Goal: Task Accomplishment & Management: Complete application form

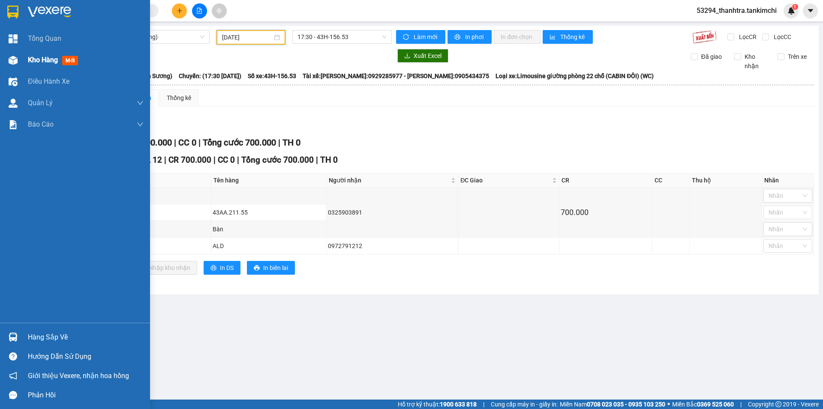
drag, startPoint x: 0, startPoint y: 56, endPoint x: 4, endPoint y: 56, distance: 4.3
click at [0, 57] on div "Kho hàng mới" at bounding box center [75, 59] width 150 height 21
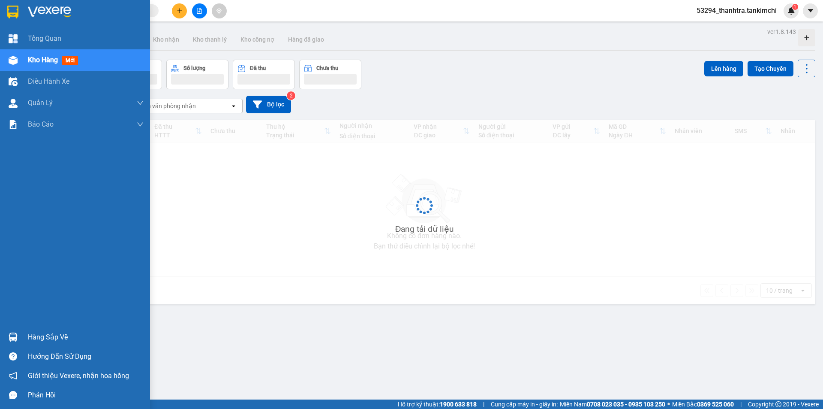
click at [6, 56] on div at bounding box center [13, 60] width 15 height 15
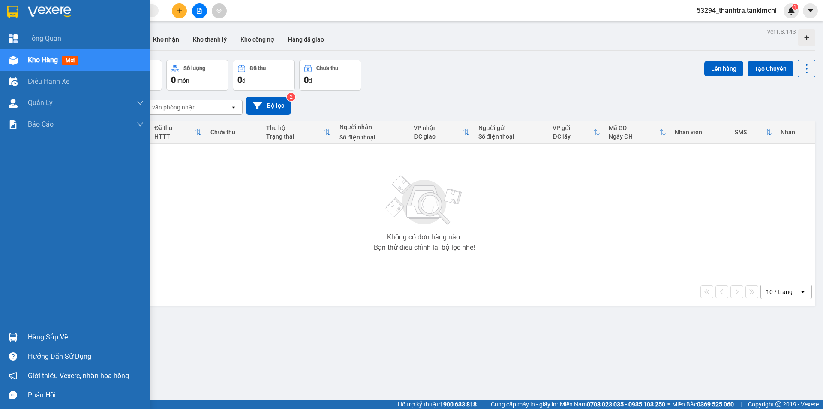
click at [8, 63] on div at bounding box center [13, 60] width 15 height 15
click at [31, 39] on span "Tổng Quan" at bounding box center [44, 38] width 33 height 11
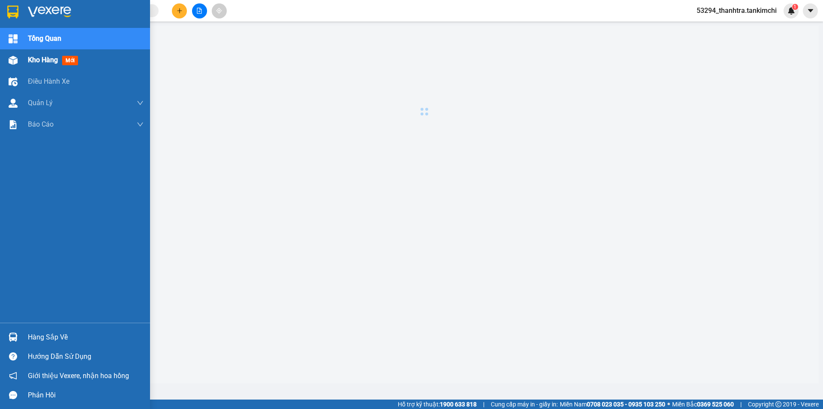
click at [30, 65] on div "Kho hàng mới" at bounding box center [55, 59] width 54 height 11
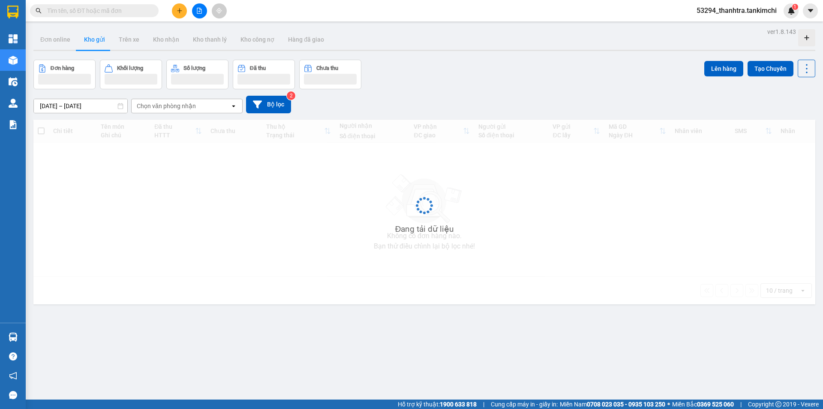
drag, startPoint x: 221, startPoint y: 205, endPoint x: 219, endPoint y: 201, distance: 5.0
click at [221, 204] on div "Không có đơn hàng nào. Bạn thử điều chỉnh lại bộ lọc nhé!" at bounding box center [424, 209] width 773 height 129
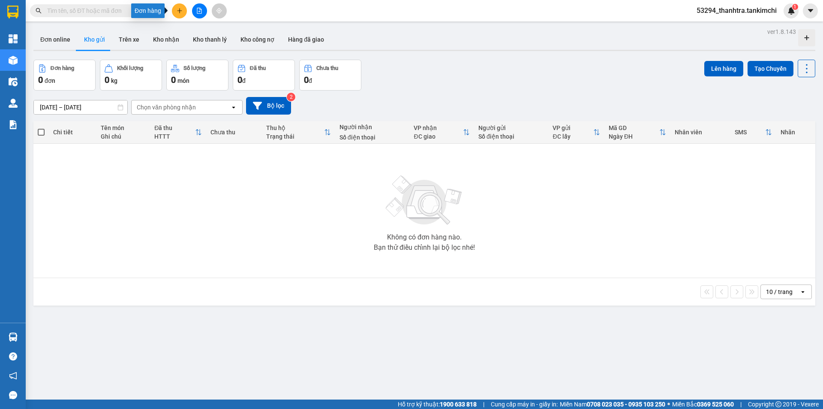
click at [174, 14] on button at bounding box center [179, 10] width 15 height 15
click at [103, 12] on input "text" at bounding box center [97, 10] width 101 height 9
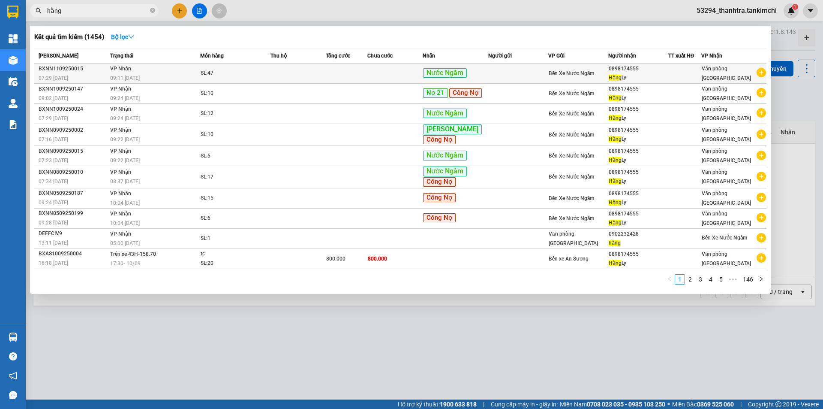
type input "hằng"
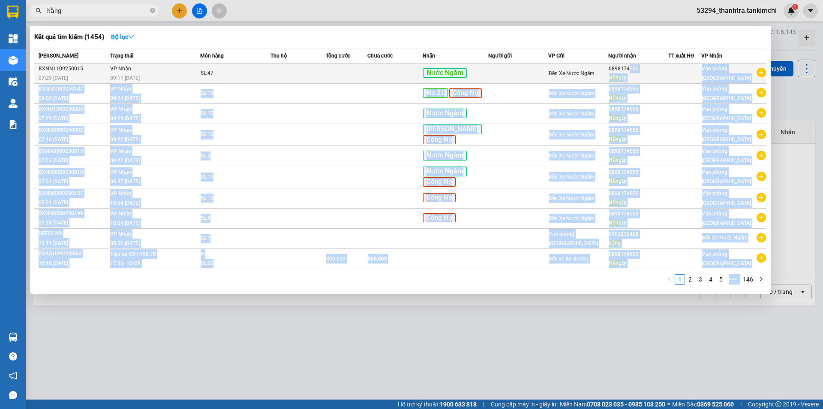
click at [632, 66] on tr "BXNN1109250015 07:29 [DATE] VP Nhận 09:11 [DATE] SL: 47 Nước Ngầm Bến Xe Nước N…" at bounding box center [400, 73] width 732 height 20
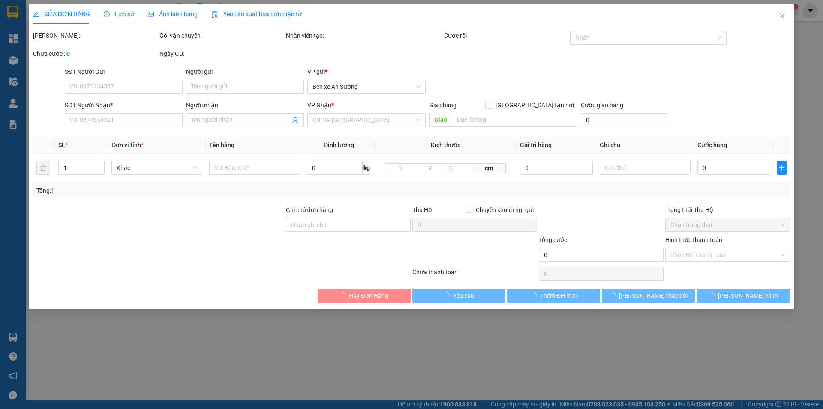
type input "0898174555"
type input "Hằng Ly"
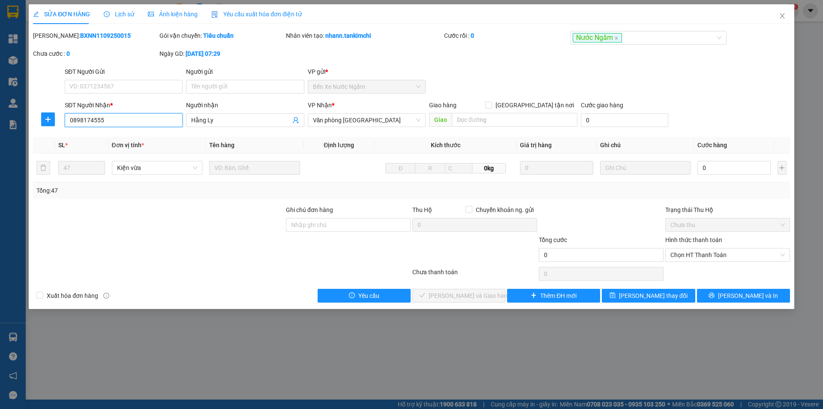
click at [102, 123] on input "0898174555" at bounding box center [124, 120] width 118 height 14
click at [102, 122] on input "0898174555" at bounding box center [124, 120] width 118 height 14
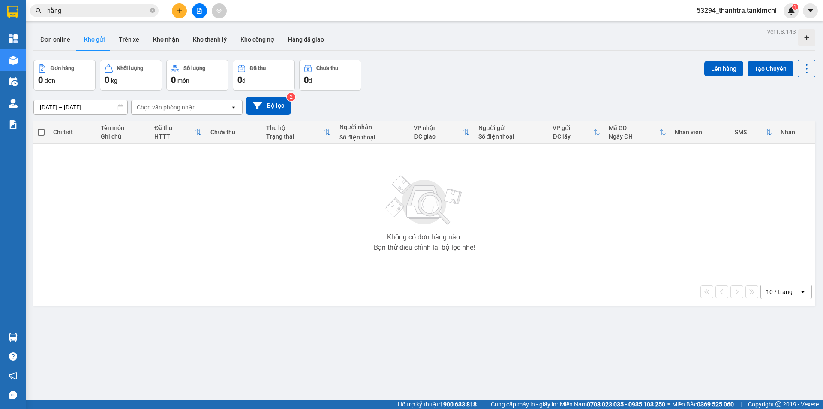
click at [171, 11] on div at bounding box center [199, 10] width 64 height 15
click at [174, 11] on button at bounding box center [179, 10] width 15 height 15
click at [185, 34] on icon "snippets" at bounding box center [183, 32] width 6 height 6
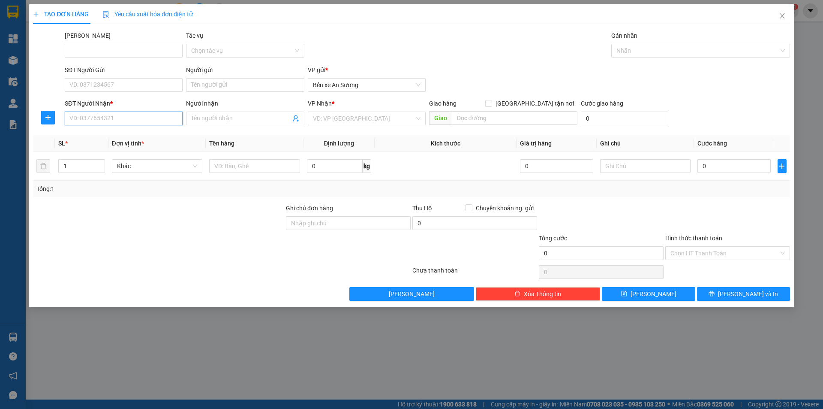
click at [113, 122] on input "SĐT Người Nhận *" at bounding box center [124, 118] width 118 height 14
paste input "0898174555"
type input "0898174555"
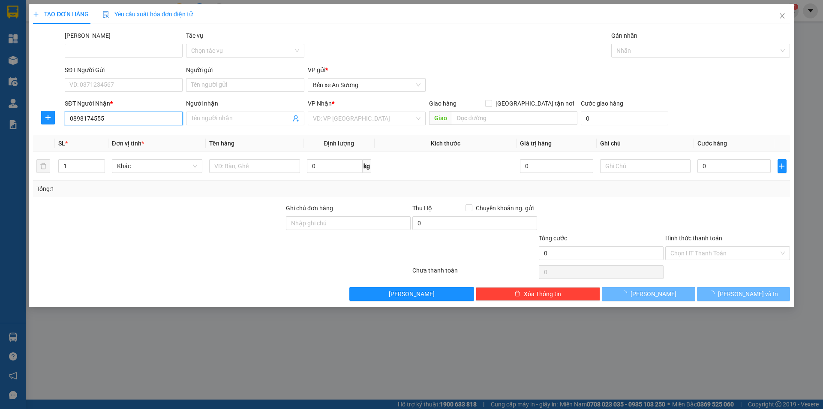
click at [150, 120] on input "0898174555" at bounding box center [124, 118] width 118 height 14
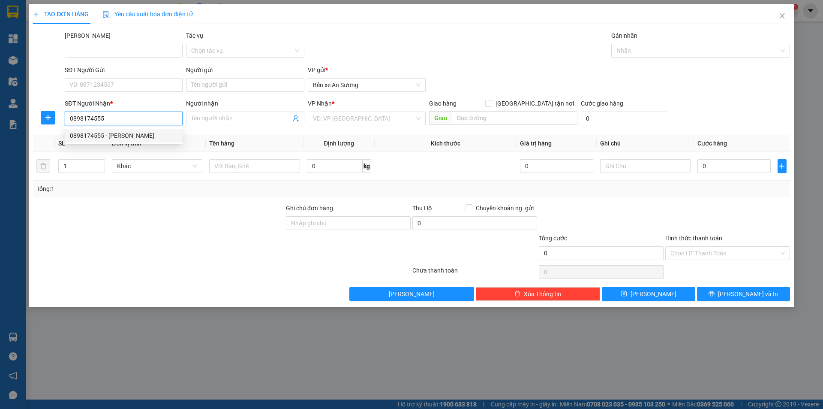
click at [141, 133] on div "0898174555 - [PERSON_NAME]" at bounding box center [124, 135] width 108 height 9
type input "Hằng Ly"
type input "0898174555"
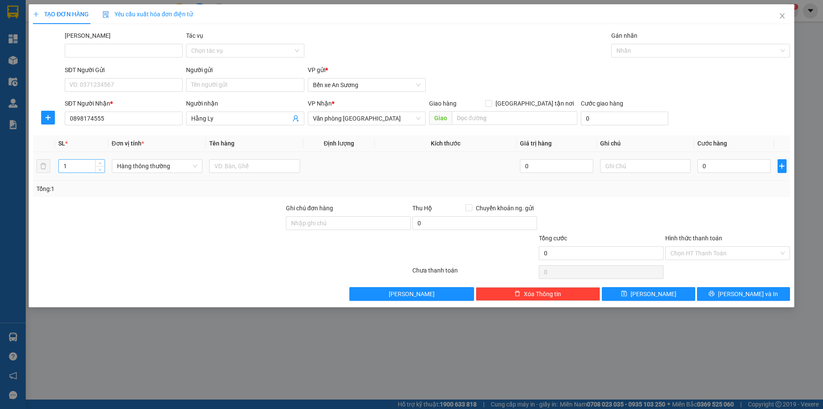
click at [85, 164] on input "1" at bounding box center [81, 165] width 45 height 13
click at [141, 166] on span "Hàng thông thường" at bounding box center [157, 165] width 81 height 13
type input "30"
type input "thùng"
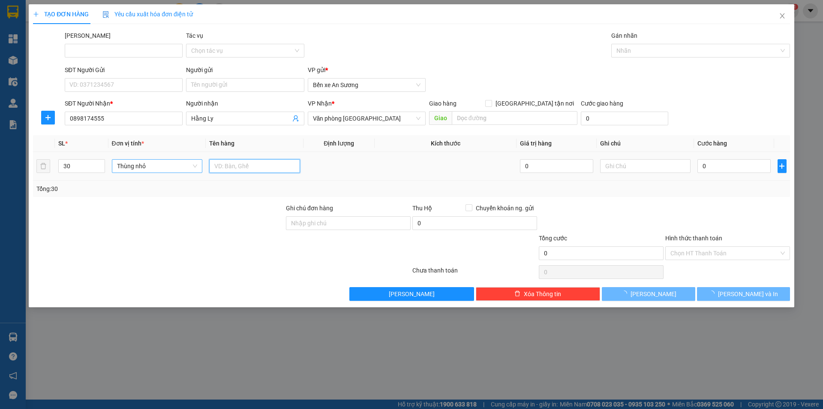
click at [230, 168] on input "text" at bounding box center [254, 166] width 91 height 14
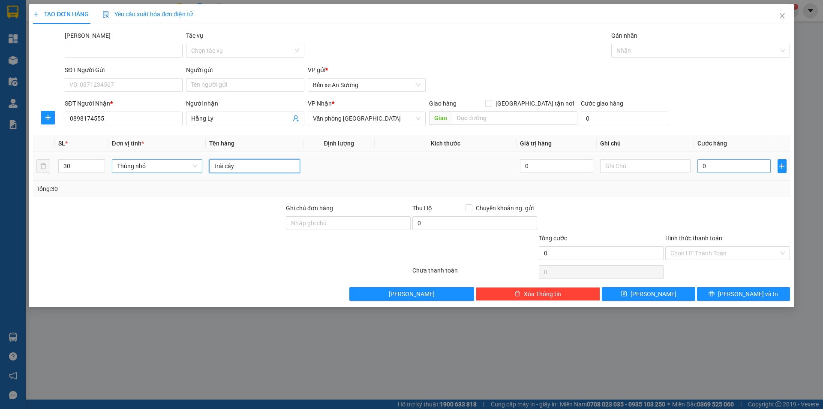
type input "trái cây"
click at [725, 166] on input "0" at bounding box center [733, 166] width 73 height 14
type input "1"
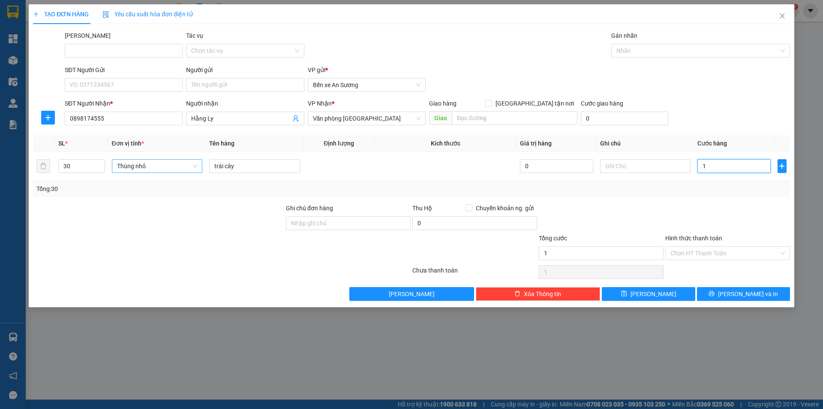
type input "12"
type input "120"
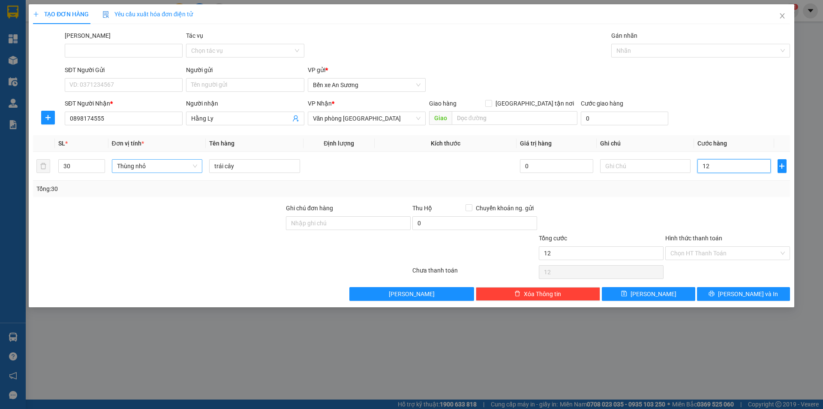
type input "120"
type input "1.200"
type input "12.000"
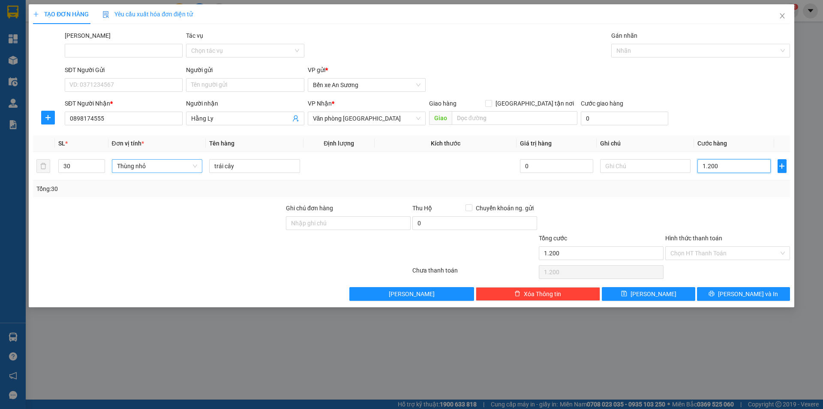
type input "12.000"
type input "120.000"
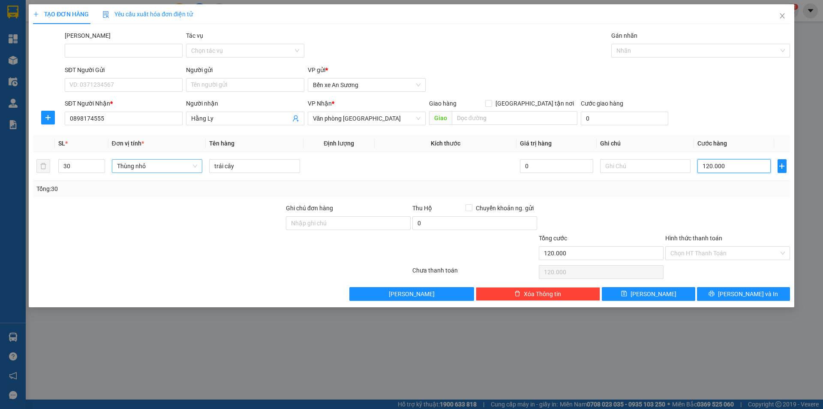
type input "1.200.000"
click at [704, 290] on button "[PERSON_NAME] và In" at bounding box center [743, 294] width 93 height 14
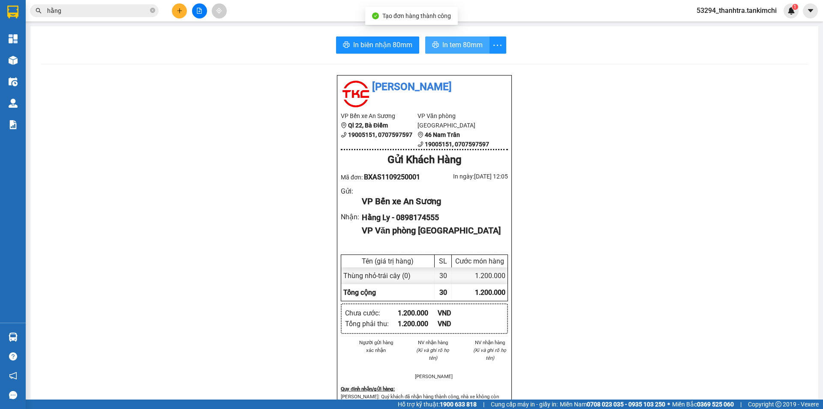
click at [448, 48] on span "In tem 80mm" at bounding box center [462, 44] width 40 height 11
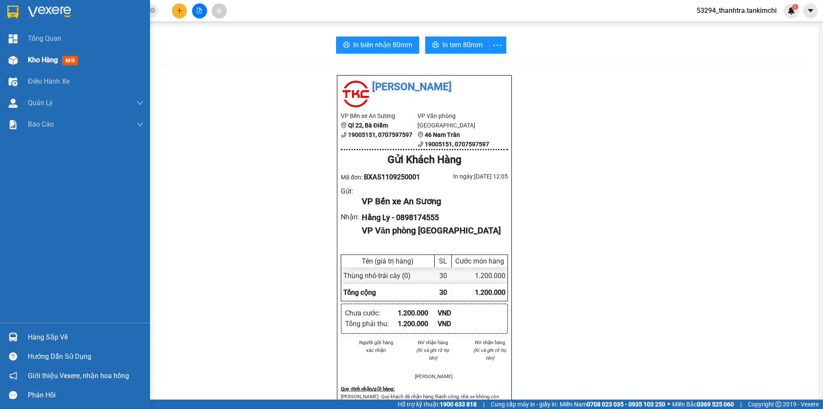
click at [24, 61] on div "Kho hàng mới" at bounding box center [75, 59] width 150 height 21
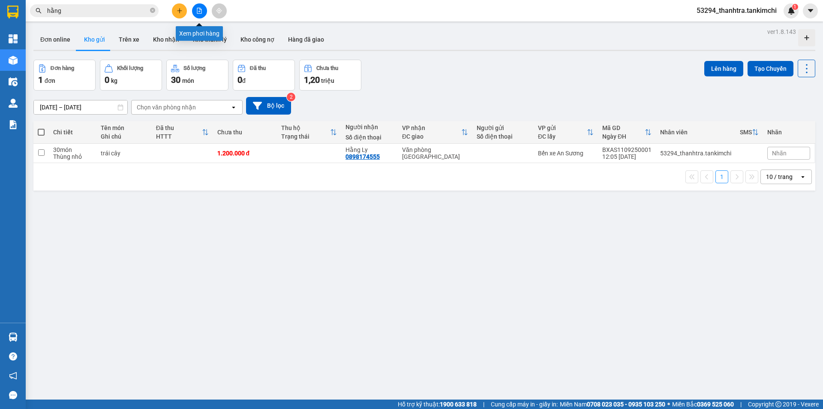
click at [194, 9] on button at bounding box center [199, 10] width 15 height 15
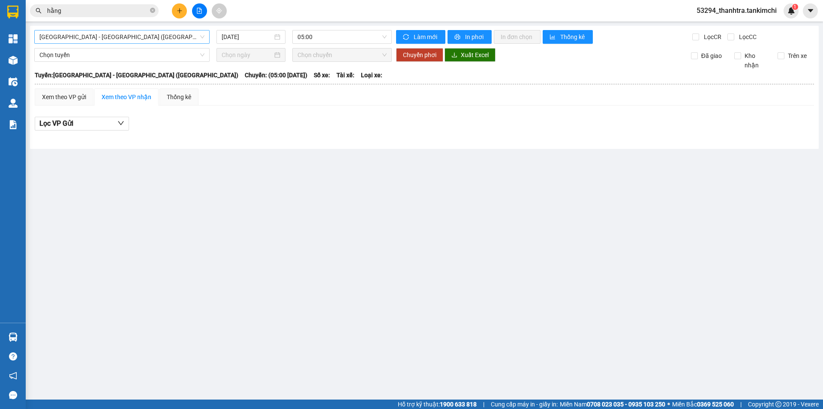
click at [126, 35] on span "[GEOGRAPHIC_DATA] - [GEOGRAPHIC_DATA] ([GEOGRAPHIC_DATA])" at bounding box center [121, 36] width 165 height 13
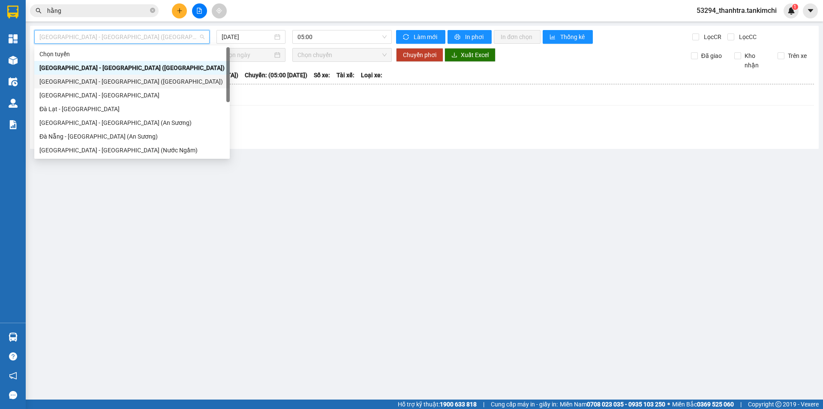
scroll to position [14, 0]
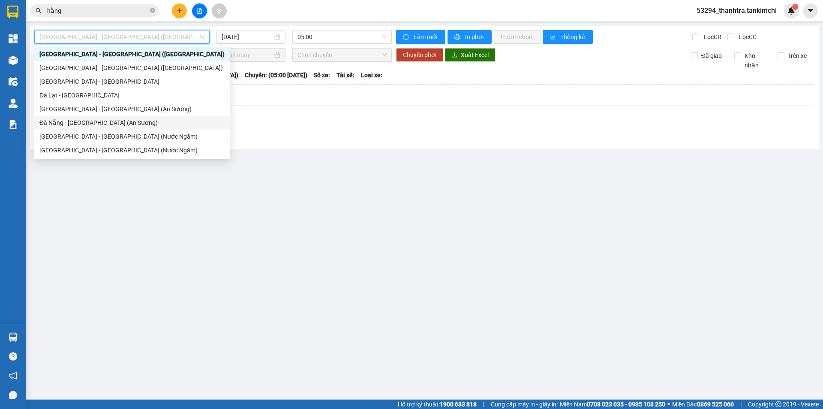
click at [57, 120] on div "Đà Nẵng - [GEOGRAPHIC_DATA] (An Sương)" at bounding box center [131, 122] width 185 height 9
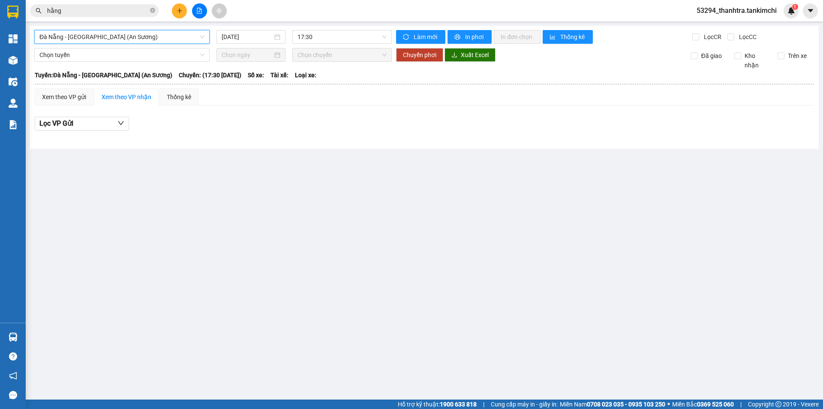
drag, startPoint x: 214, startPoint y: 39, endPoint x: 218, endPoint y: 37, distance: 4.4
click at [214, 39] on div "[DATE]" at bounding box center [251, 37] width 76 height 14
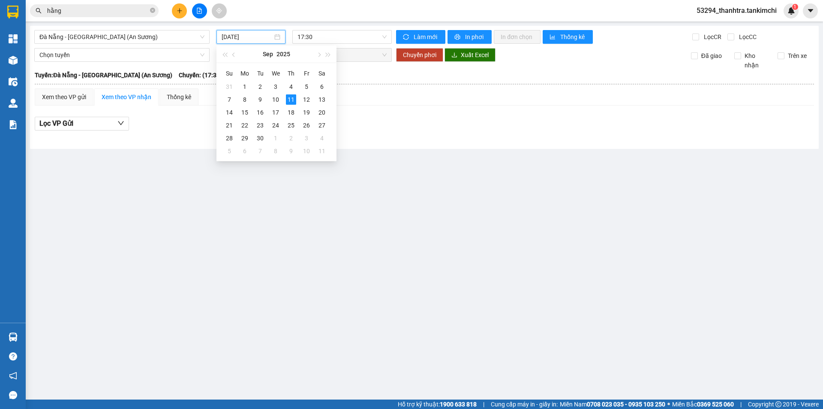
click at [226, 33] on input "[DATE]" at bounding box center [247, 36] width 51 height 9
click at [274, 95] on div "10" at bounding box center [275, 99] width 10 height 10
type input "[DATE]"
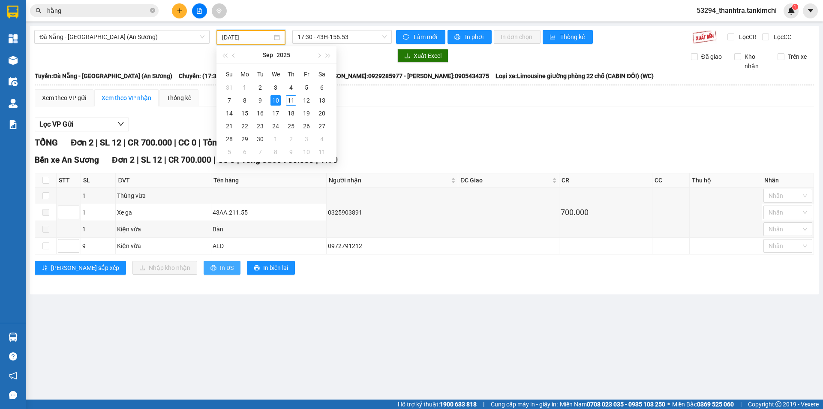
drag, startPoint x: 252, startPoint y: 315, endPoint x: 169, endPoint y: 261, distance: 99.0
click at [249, 315] on main "[GEOGRAPHIC_DATA] - [GEOGRAPHIC_DATA] (An Sương) [DATE] 17:30 - 43H-156.53 Làm …" at bounding box center [411, 199] width 823 height 399
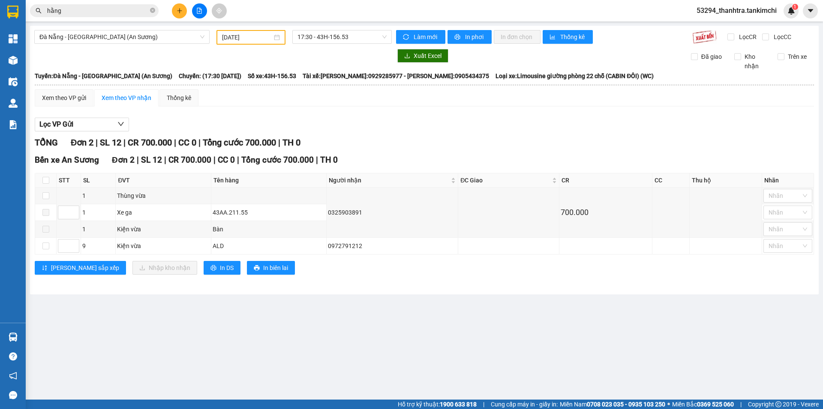
click at [129, 11] on input "hằng" at bounding box center [97, 10] width 101 height 9
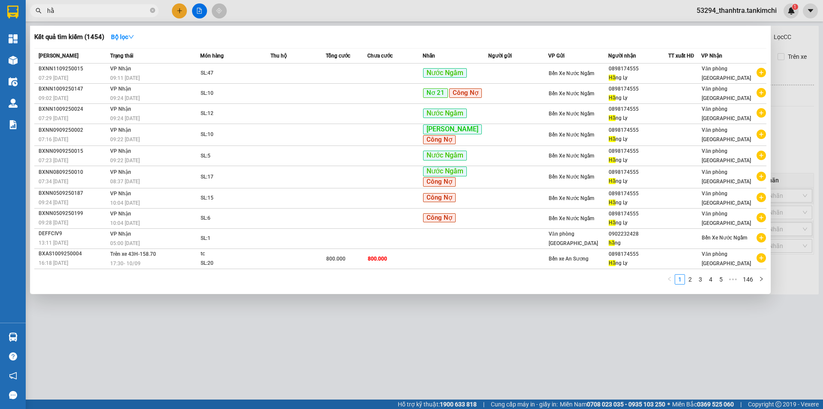
type input "h"
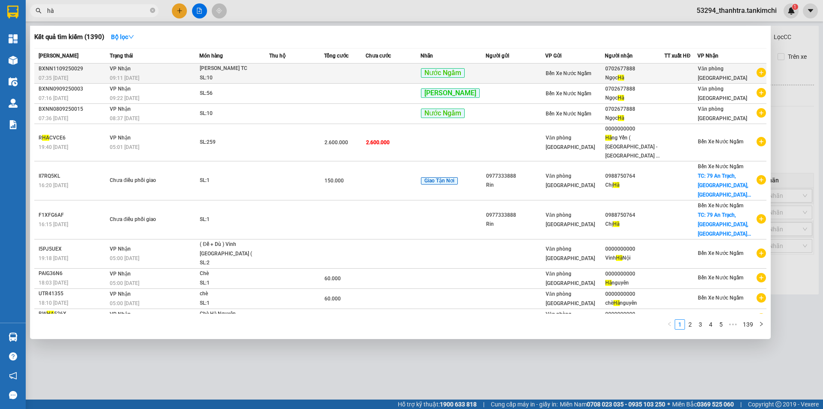
type input "hà"
click at [637, 69] on td "0702677888 [PERSON_NAME]" at bounding box center [635, 73] width 60 height 20
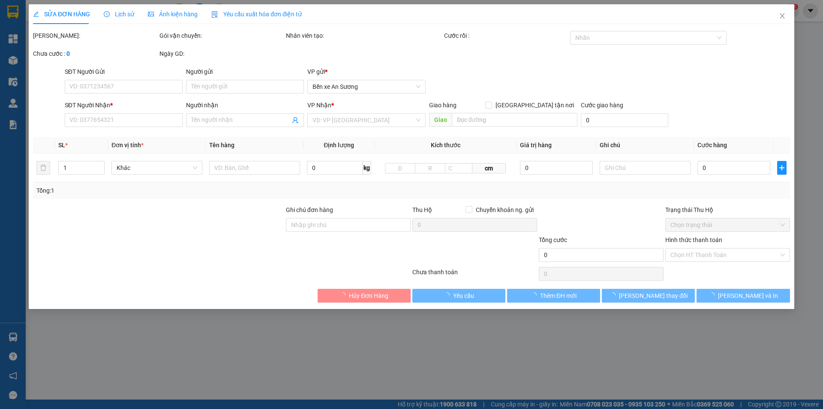
type input "0702677888"
type input "[PERSON_NAME]"
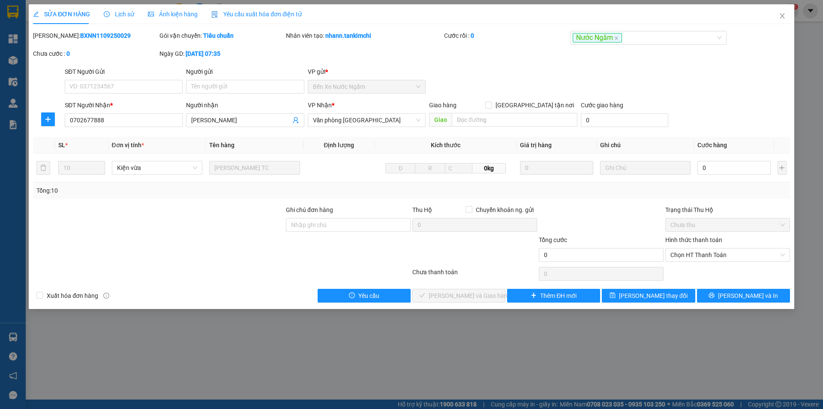
click at [416, 357] on div "SỬA ĐƠN HÀNG Lịch sử Ảnh kiện hàng Yêu cầu xuất hóa đơn điện tử Total Paid Fee …" at bounding box center [411, 204] width 823 height 409
click at [787, 15] on span "Close" at bounding box center [782, 16] width 24 height 24
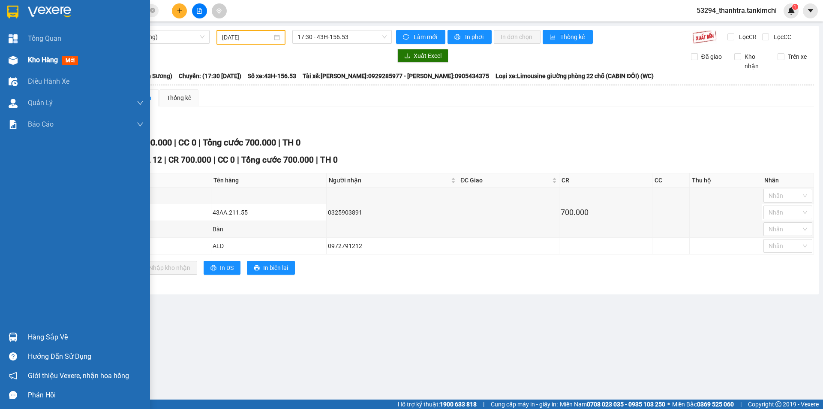
click at [18, 57] on div at bounding box center [13, 60] width 15 height 15
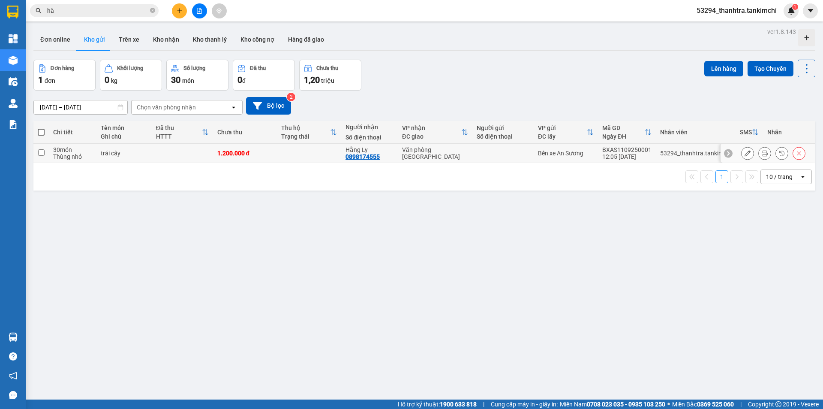
click at [742, 150] on button at bounding box center [748, 153] width 12 height 15
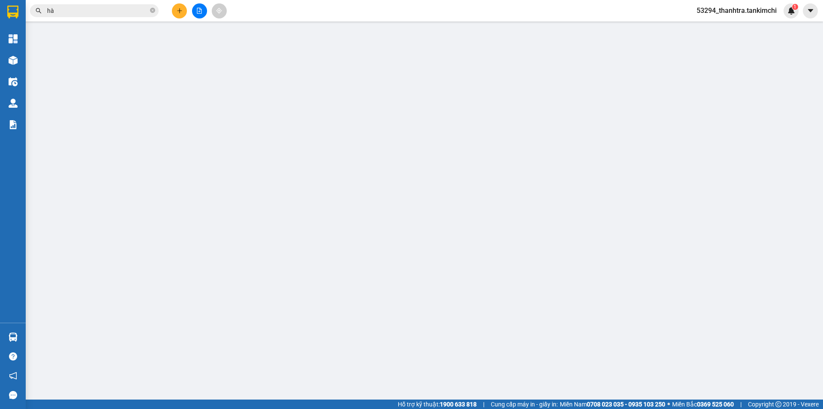
type input "0898174555"
type input "Hằng Ly"
type input "1.200.000"
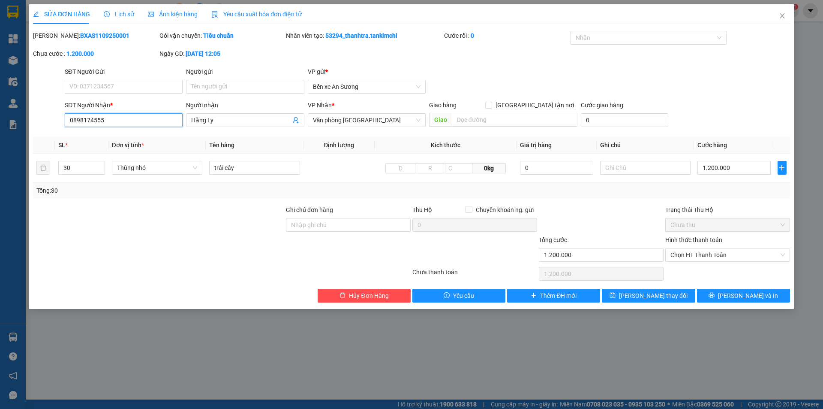
click at [157, 118] on input "0898174555" at bounding box center [124, 120] width 118 height 14
paste input "702677888"
click at [154, 116] on input "0702677888" at bounding box center [124, 120] width 118 height 14
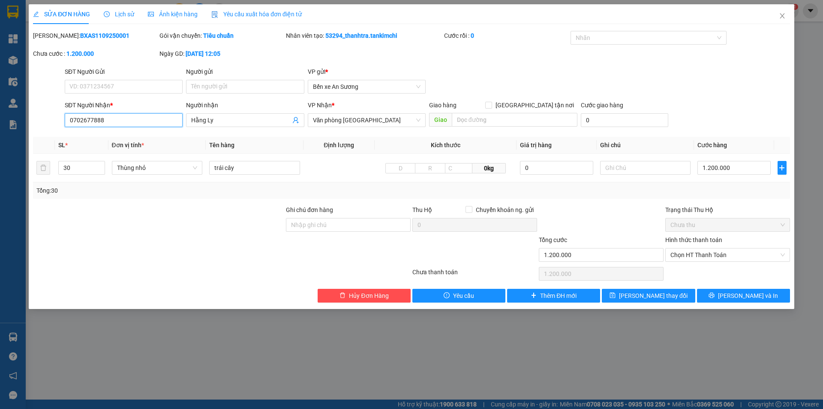
click at [165, 114] on input "0702677888" at bounding box center [124, 120] width 118 height 14
type input "0702677888"
click at [232, 126] on span "Hằng Ly" at bounding box center [245, 120] width 118 height 14
click at [237, 120] on input "Hằng Ly" at bounding box center [240, 119] width 99 height 9
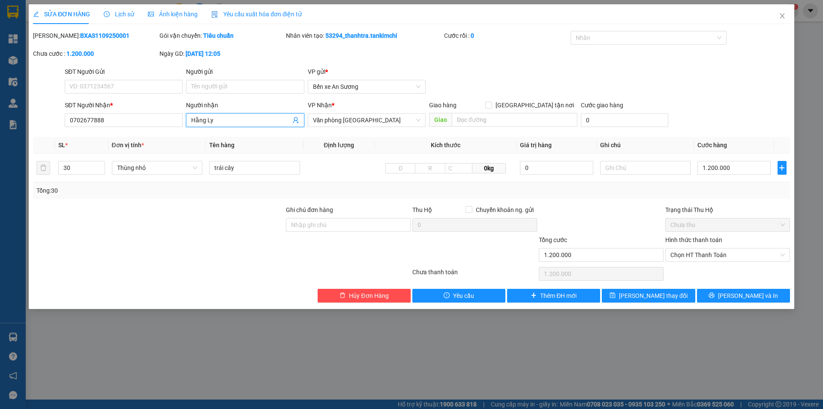
click at [237, 120] on input "Hằng Ly" at bounding box center [240, 119] width 99 height 9
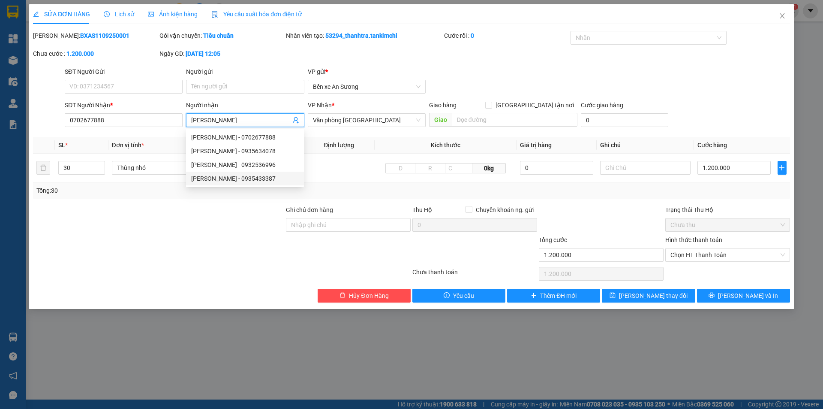
type input "[PERSON_NAME]"
click at [148, 224] on div at bounding box center [158, 220] width 253 height 30
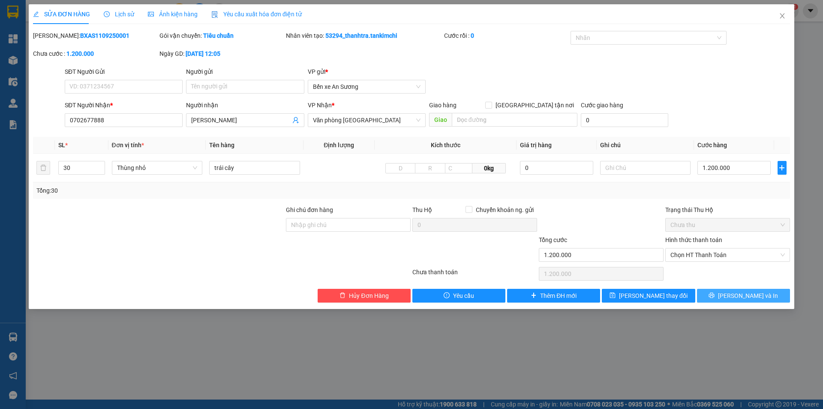
click at [734, 293] on button "[PERSON_NAME] và In" at bounding box center [743, 295] width 93 height 14
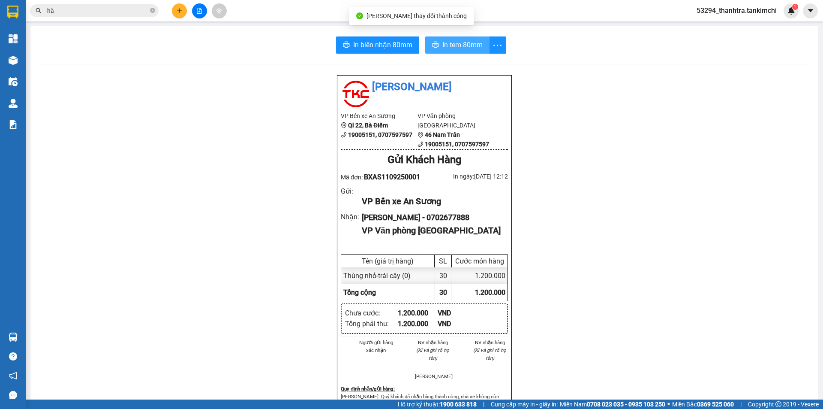
click at [461, 44] on span "In tem 80mm" at bounding box center [462, 44] width 40 height 11
